Goal: Task Accomplishment & Management: Manage account settings

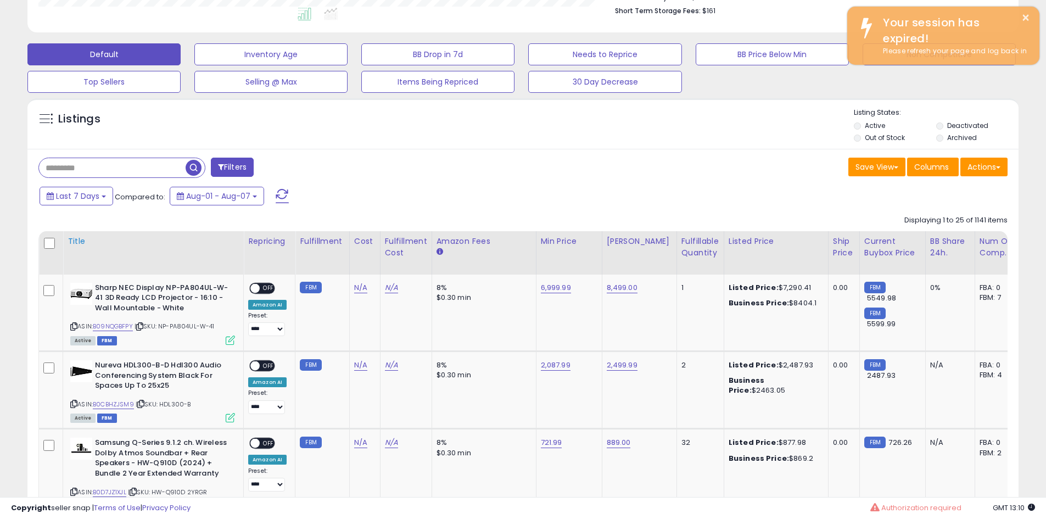
scroll to position [225, 575]
